Goal: Navigation & Orientation: Understand site structure

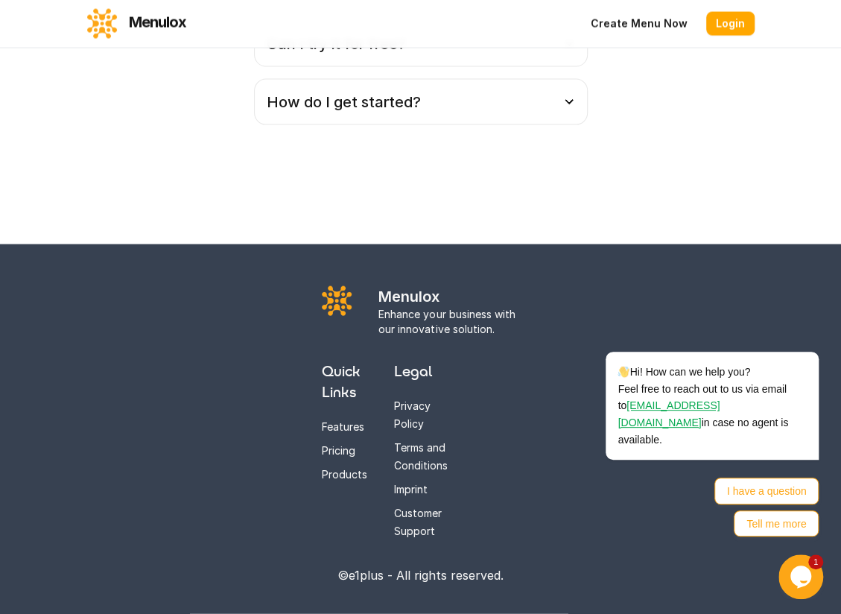
scroll to position [4099, 0]
click at [567, 377] on div "Hi! How can we help you? Feel free to reach out to us via email to [EMAIL_ADDRE…" at bounding box center [693, 406] width 253 height 108
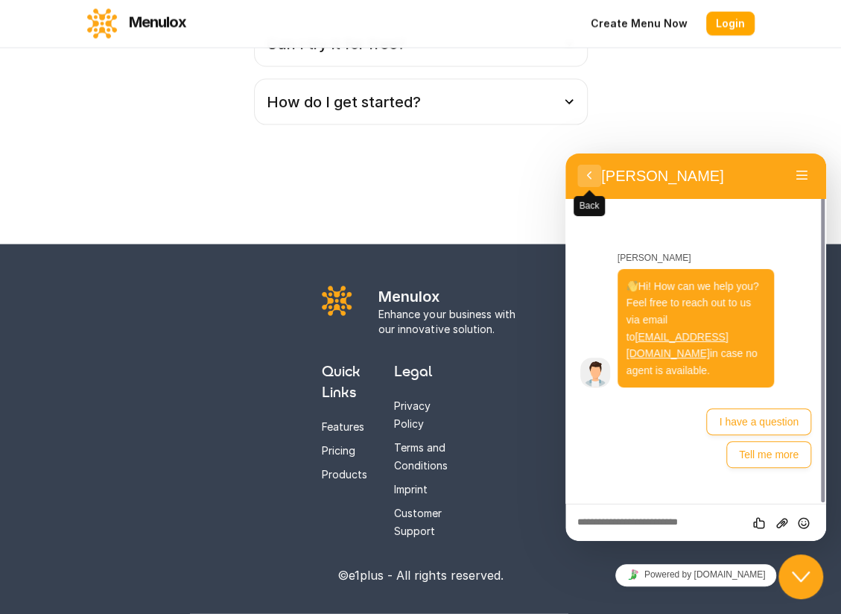
click at [590, 171] on button "Back" at bounding box center [590, 176] width 24 height 22
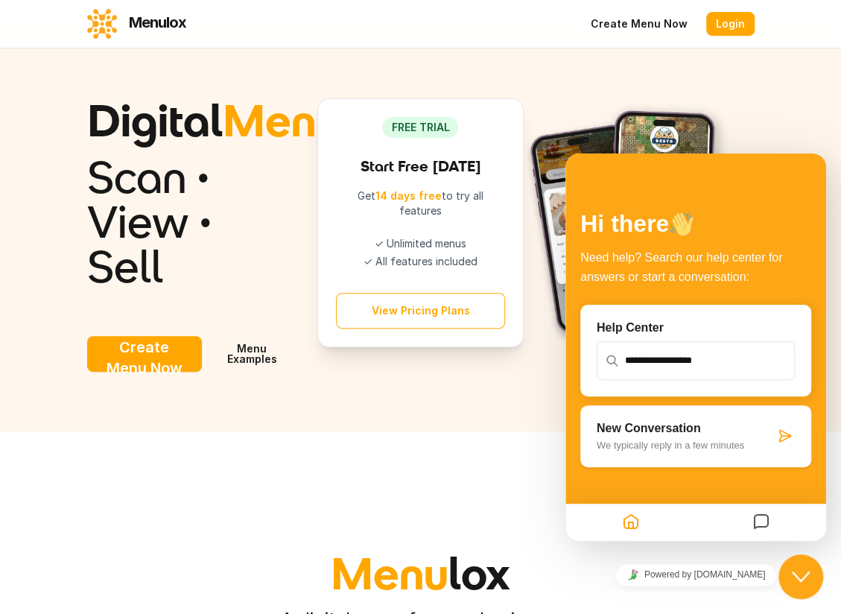
scroll to position [0, 0]
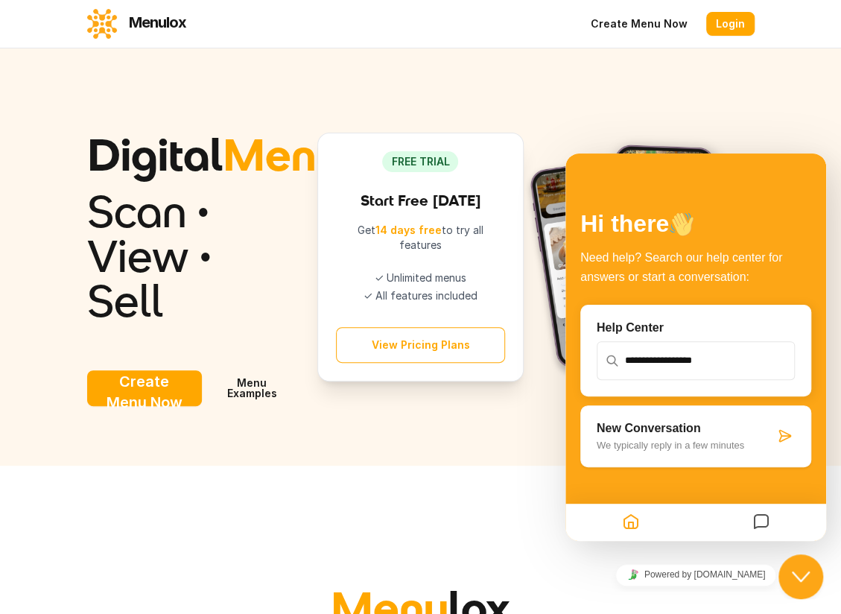
click at [639, 23] on link "Create Menu Now" at bounding box center [639, 24] width 116 height 24
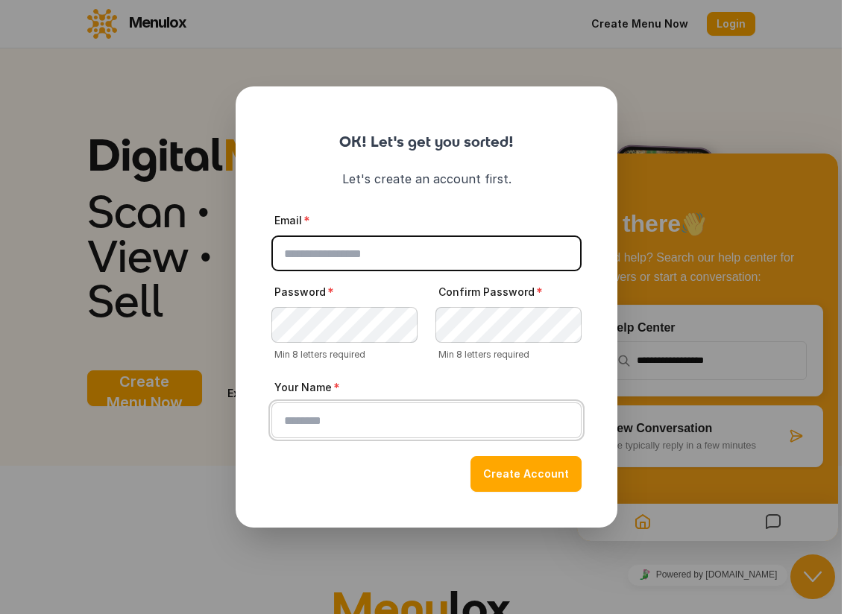
click at [318, 423] on input "Your Name" at bounding box center [426, 420] width 310 height 36
click at [162, 111] on button "close" at bounding box center [426, 307] width 853 height 614
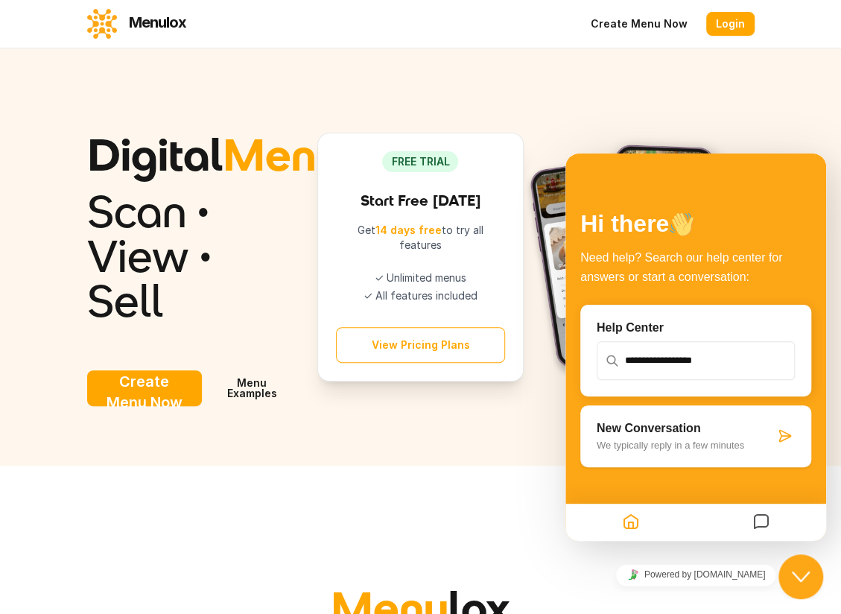
click at [137, 406] on button "Create Menu Now" at bounding box center [144, 388] width 115 height 36
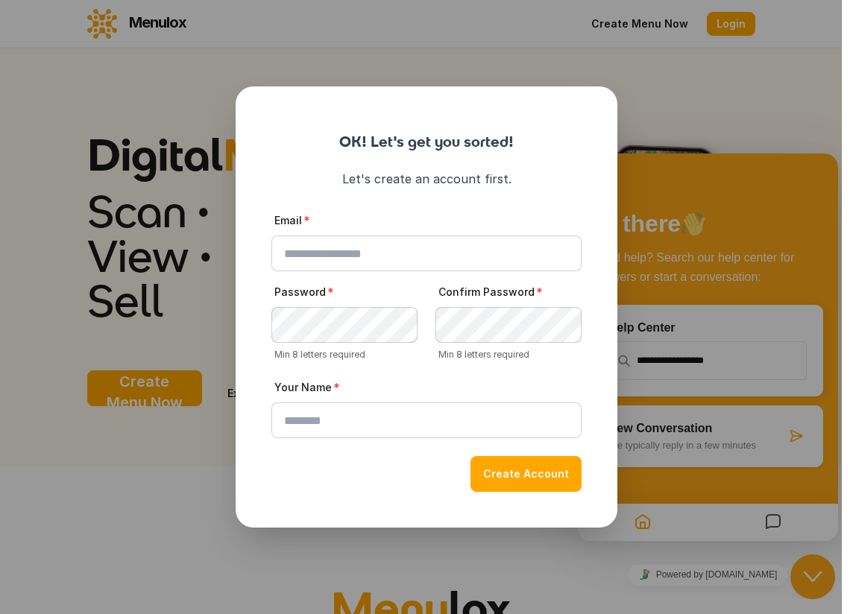
click at [212, 221] on button "close" at bounding box center [426, 307] width 853 height 614
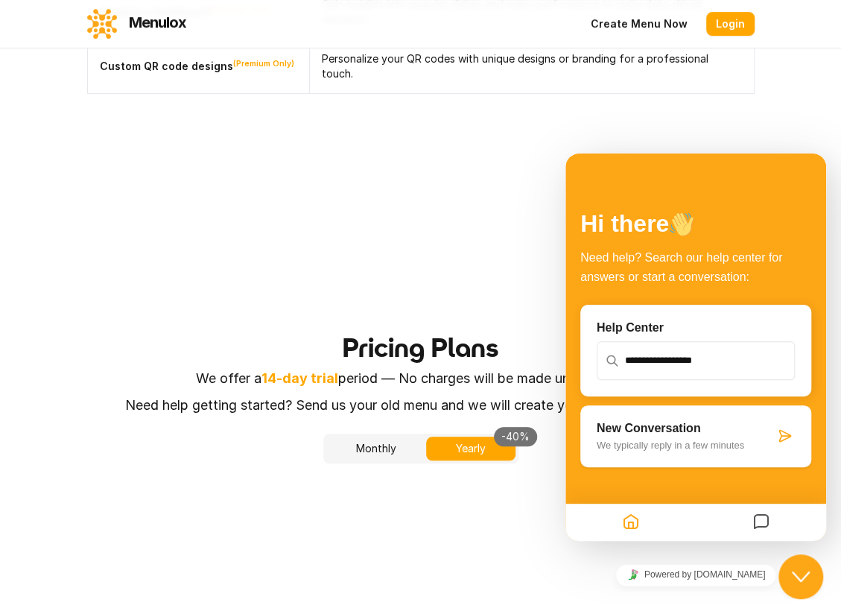
scroll to position [3130, 0]
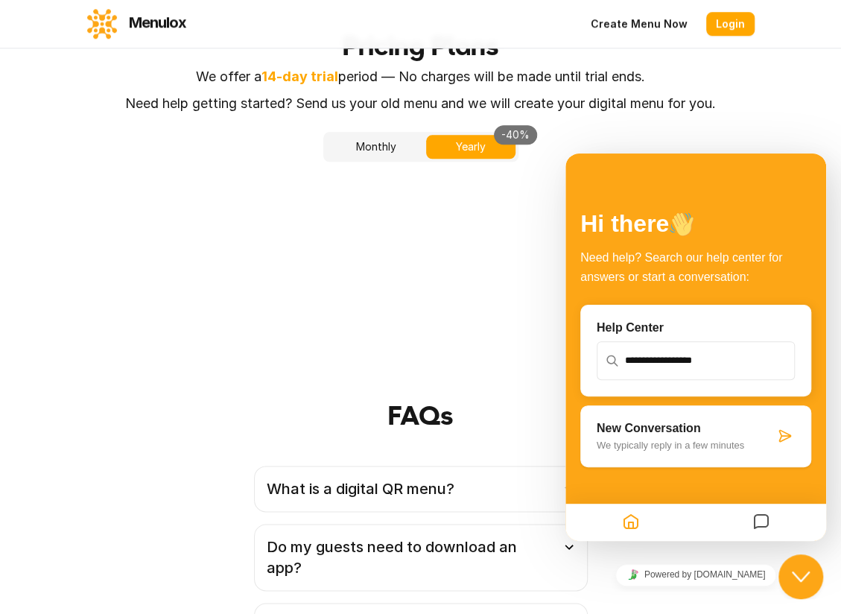
click at [622, 521] on icon "Home" at bounding box center [631, 522] width 18 height 29
click at [634, 520] on icon "Home" at bounding box center [631, 522] width 18 height 29
click at [757, 514] on icon "Messages" at bounding box center [762, 522] width 18 height 29
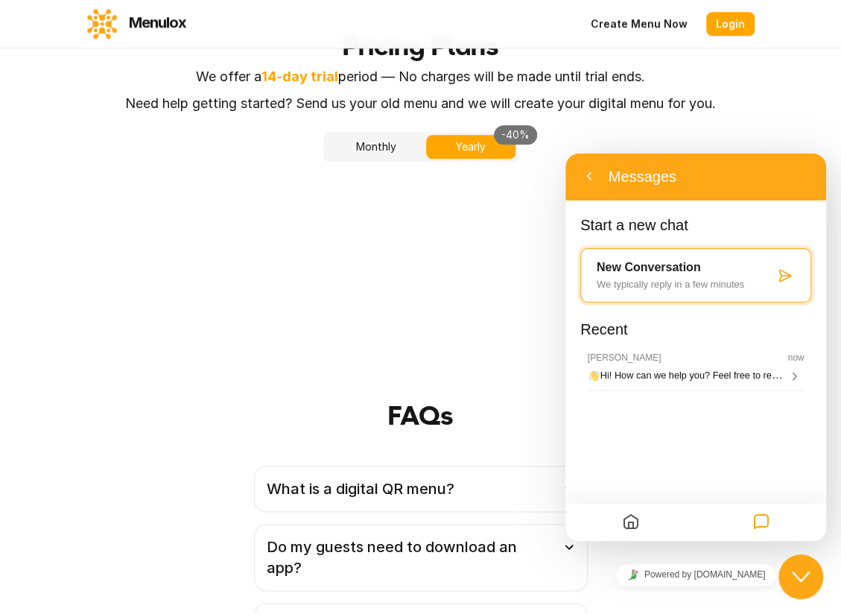
click at [634, 523] on icon "Home" at bounding box center [631, 522] width 18 height 29
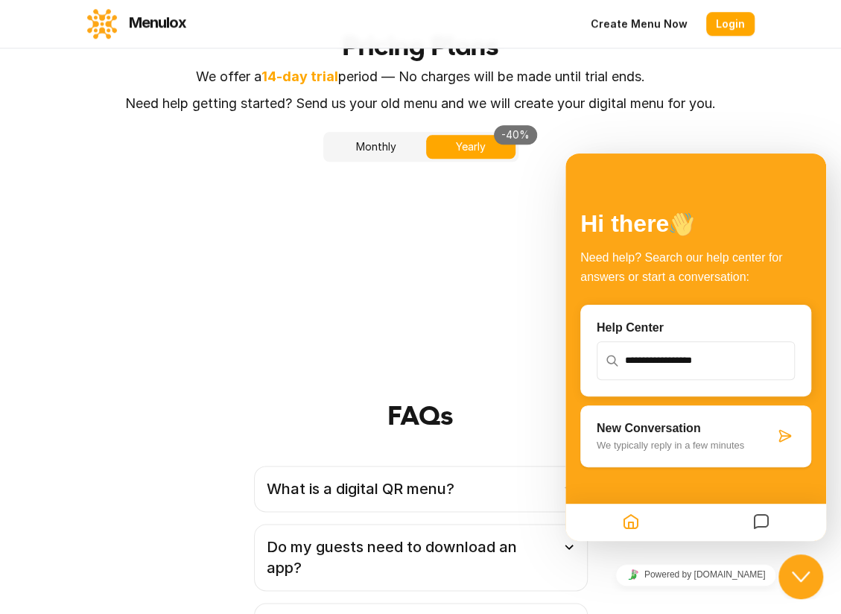
click at [656, 359] on input "text" at bounding box center [695, 361] width 195 height 36
click at [631, 331] on p "Help Center" at bounding box center [696, 327] width 198 height 13
click at [657, 442] on p "We typically reply in a few minutes" at bounding box center [685, 445] width 177 height 11
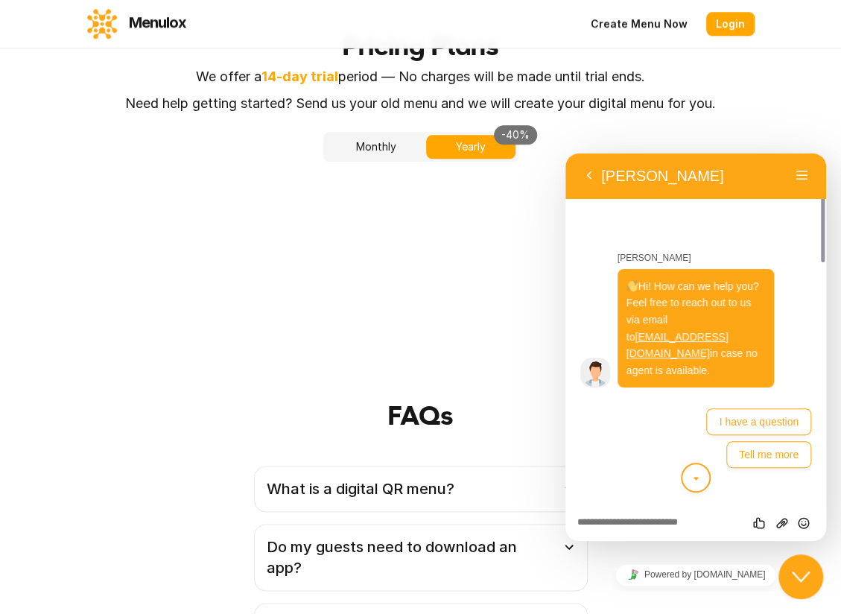
click at [704, 473] on button "scroll to bottom" at bounding box center [696, 478] width 30 height 30
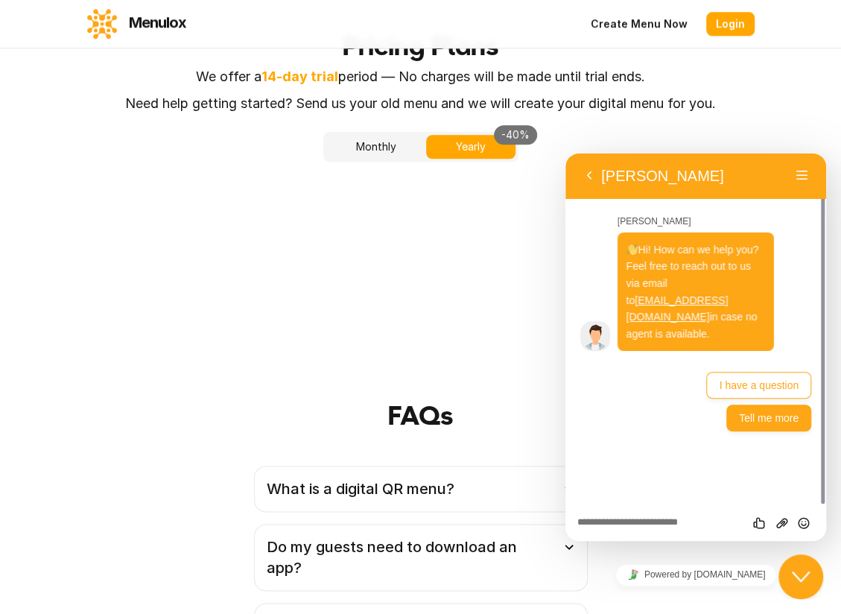
click at [759, 423] on button "Tell me more" at bounding box center [769, 418] width 85 height 27
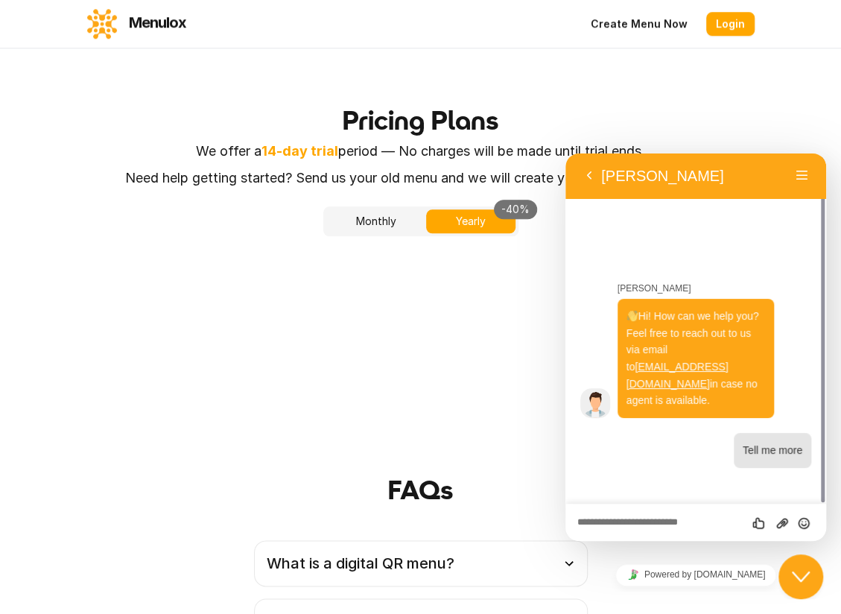
scroll to position [3056, 0]
click at [587, 174] on button "Back" at bounding box center [590, 176] width 24 height 22
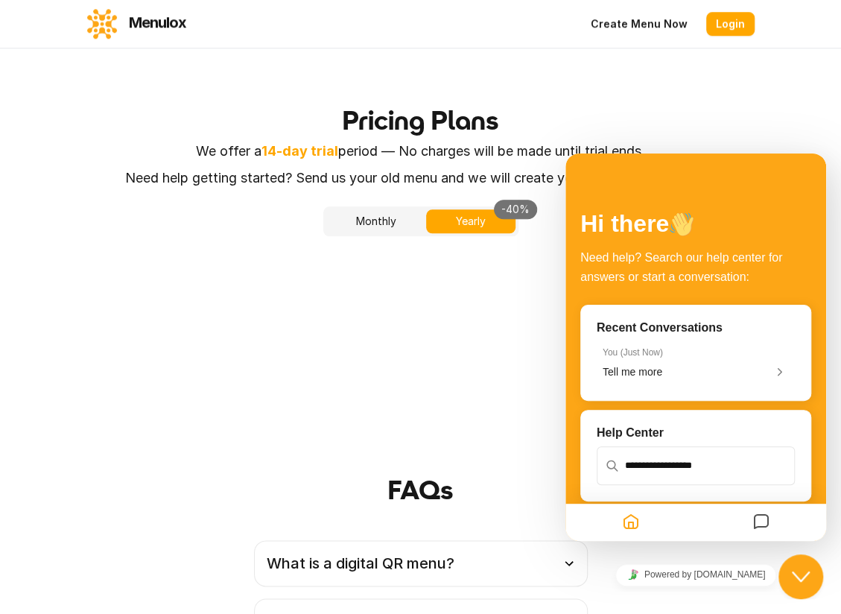
click at [795, 581] on icon "Close Chat This icon closes the chat window." at bounding box center [801, 577] width 18 height 18
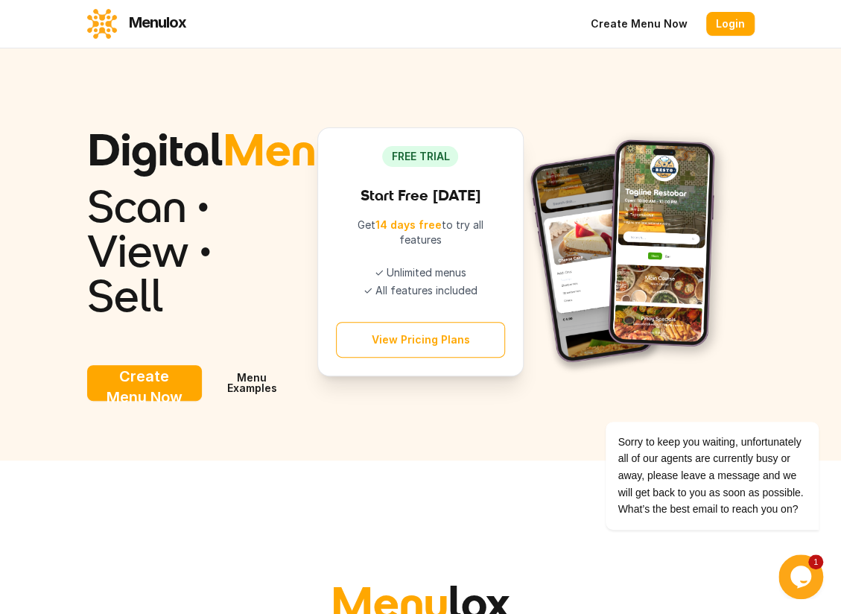
scroll to position [0, 0]
